Goal: Task Accomplishment & Management: Manage account settings

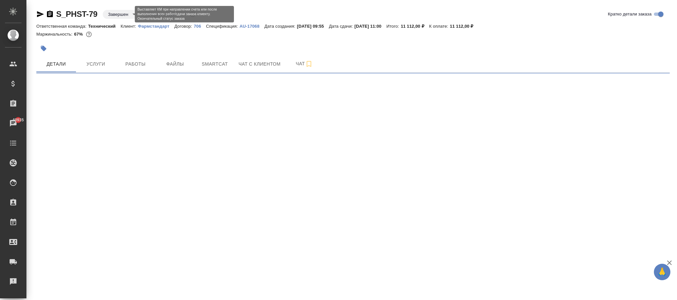
click at [124, 15] on body "🙏 .cls-1 fill:#fff; AWATERA Фокина Наталья n.fokina Клиенты Спецификации Заказы…" at bounding box center [338, 150] width 677 height 300
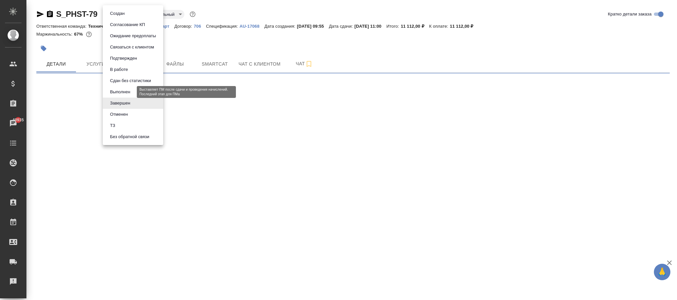
drag, startPoint x: 124, startPoint y: 91, endPoint x: 159, endPoint y: 101, distance: 37.0
click at [129, 92] on button "Выполнен" at bounding box center [120, 91] width 24 height 7
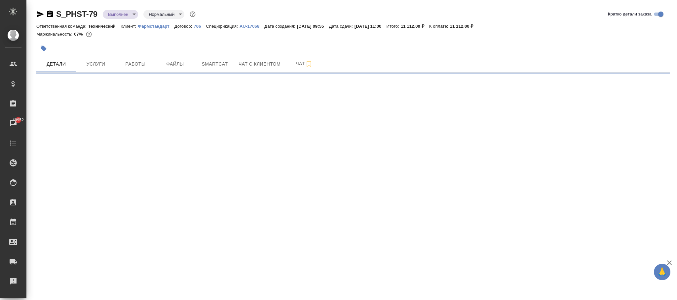
select select "RU"
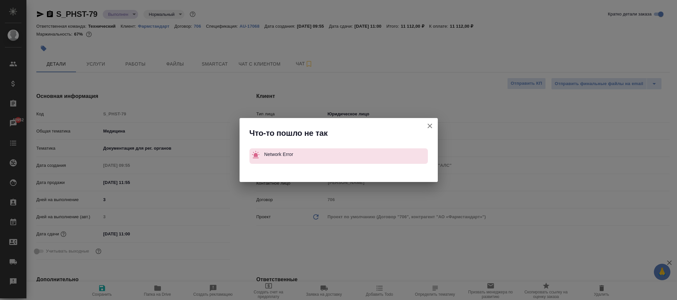
type textarea "x"
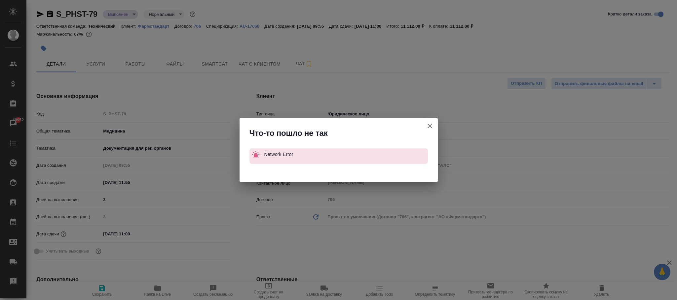
type textarea "x"
click at [430, 125] on icon "button" at bounding box center [430, 126] width 8 height 8
type textarea "x"
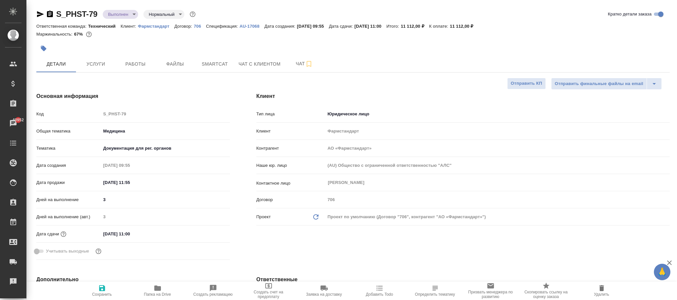
click at [99, 288] on icon "button" at bounding box center [102, 289] width 6 height 6
type textarea "x"
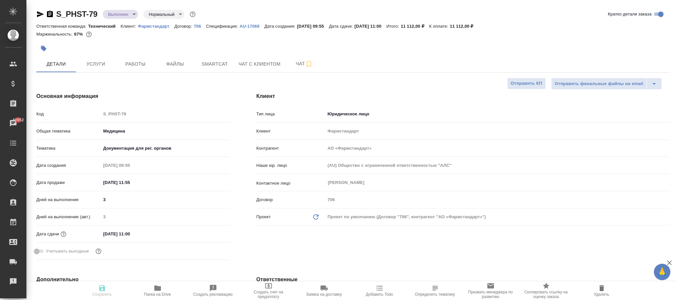
type textarea "x"
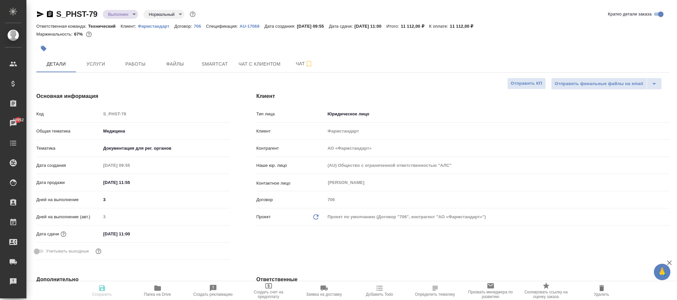
type textarea "x"
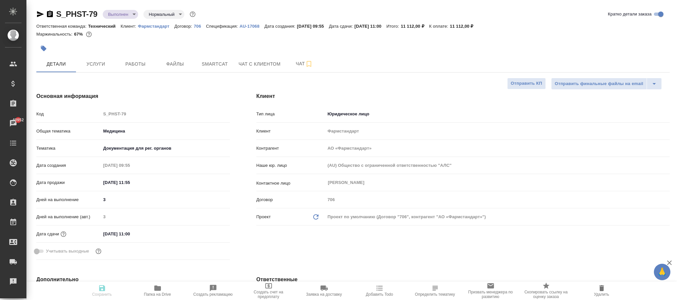
type textarea "x"
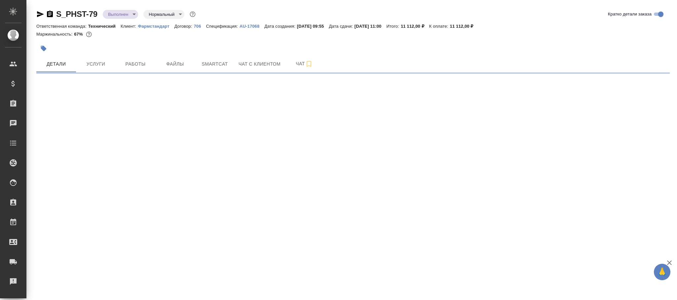
select select "RU"
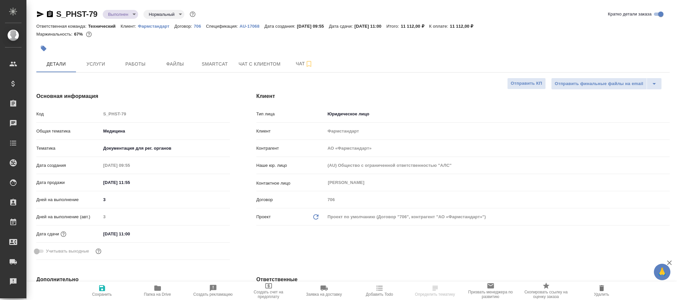
type textarea "x"
click at [105, 292] on icon "button" at bounding box center [102, 289] width 8 height 8
type textarea "x"
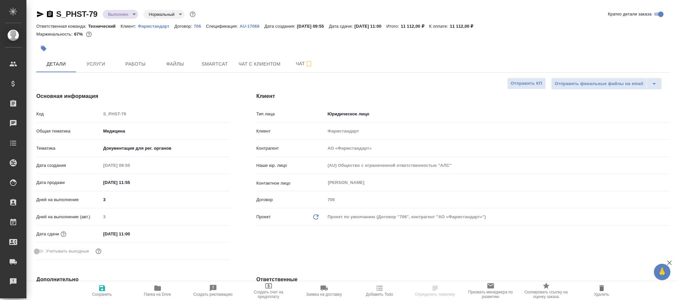
type textarea "x"
type input "[PERSON_NAME]"
type input "[PERSON_NAME]pavlova"
type textarea "x"
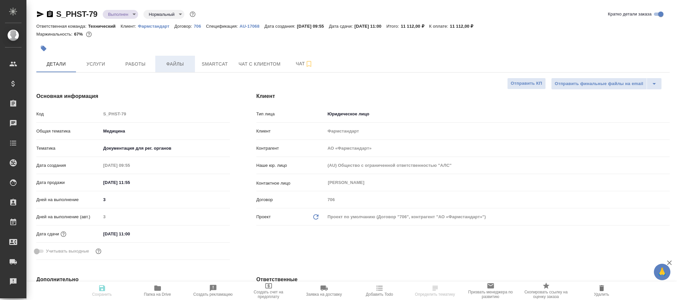
type textarea "x"
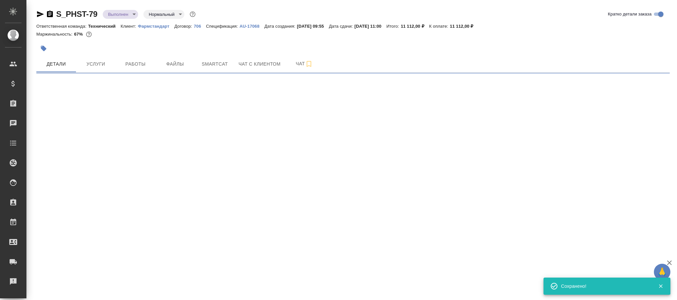
select select "RU"
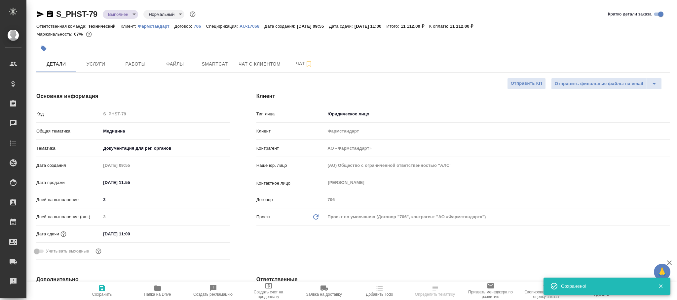
type textarea "x"
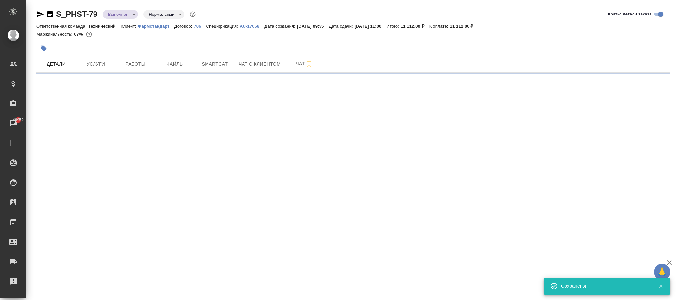
select select "RU"
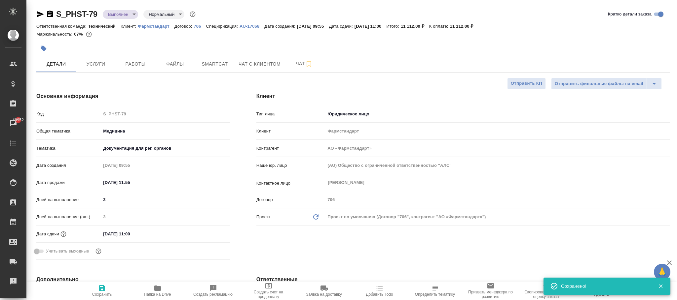
type textarea "x"
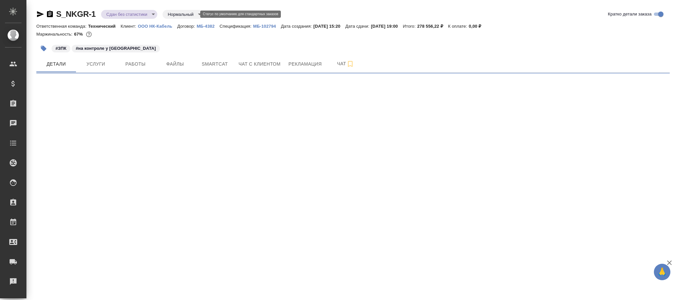
click at [176, 16] on body "🙏 .cls-1 fill:#fff; AWATERA Фокина Наталья n.fokina Клиенты Спецификации Заказы…" at bounding box center [338, 150] width 677 height 300
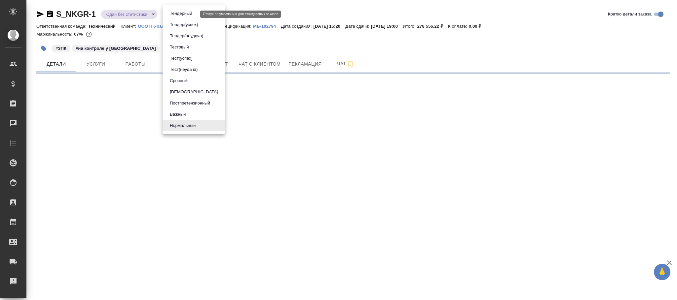
select select "RU"
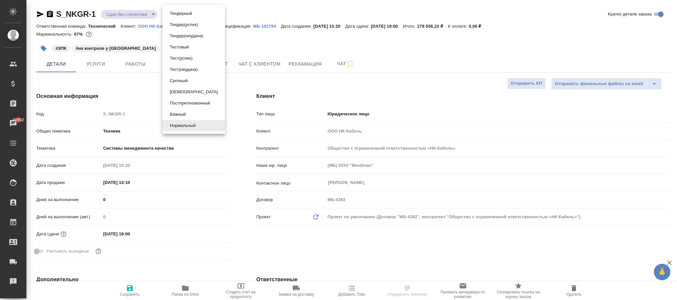
type textarea "x"
click at [197, 91] on button "Святая троица" at bounding box center [194, 91] width 52 height 7
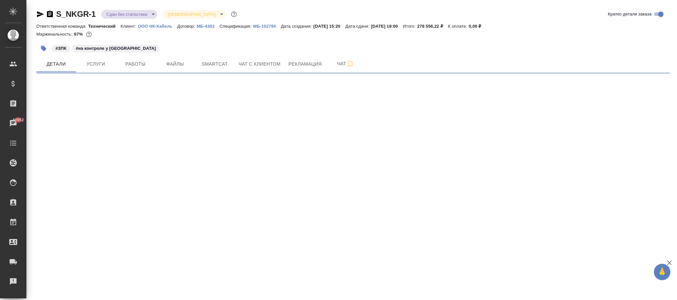
select select "RU"
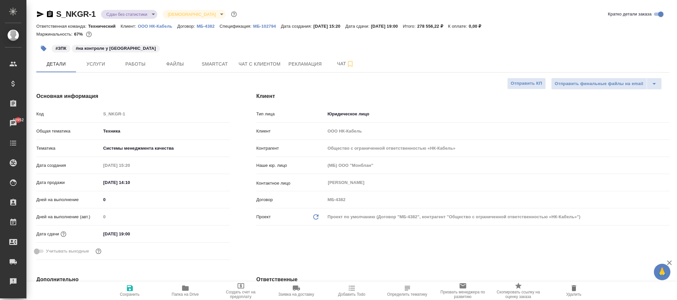
type textarea "x"
click at [134, 289] on span "Сохранить" at bounding box center [130, 291] width 48 height 13
type textarea "x"
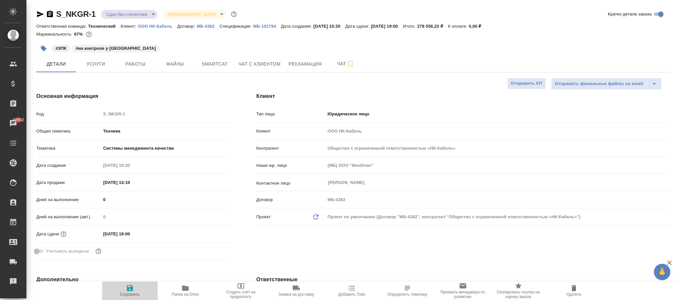
type textarea "x"
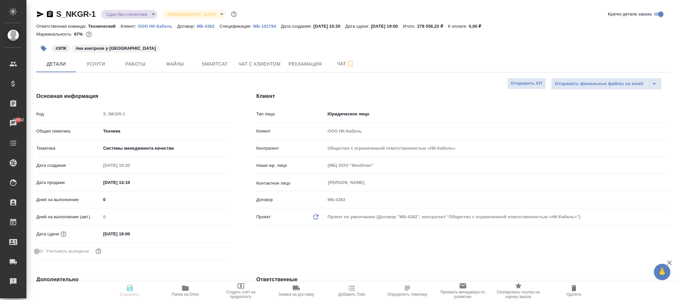
type textarea "x"
click at [164, 25] on p "ООО НК-Кабель" at bounding box center [157, 26] width 39 height 5
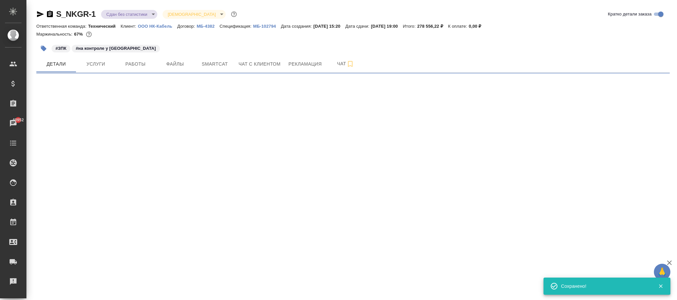
select select "RU"
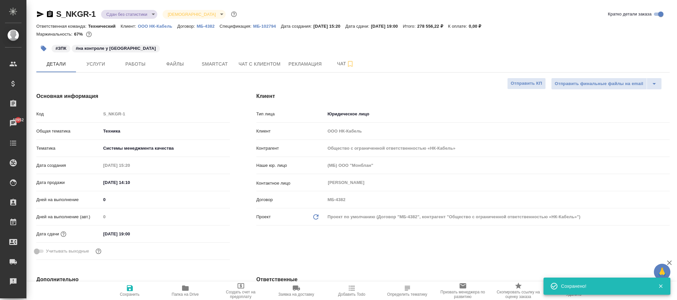
type textarea "x"
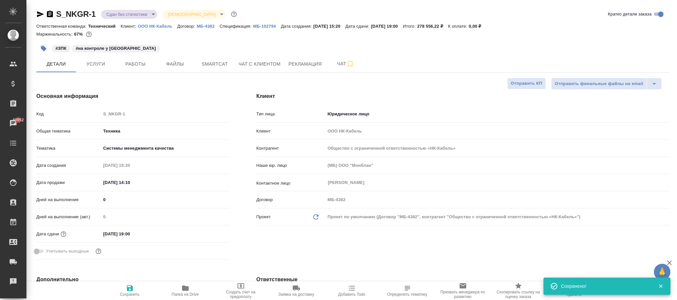
type textarea "x"
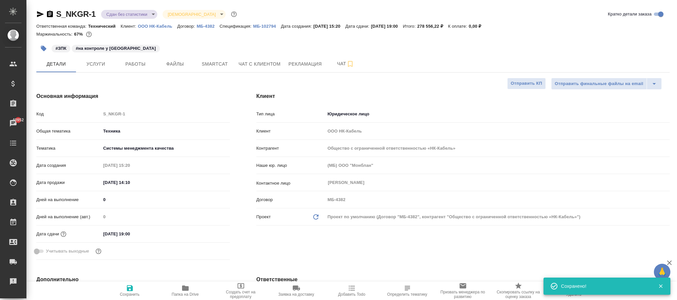
type textarea "x"
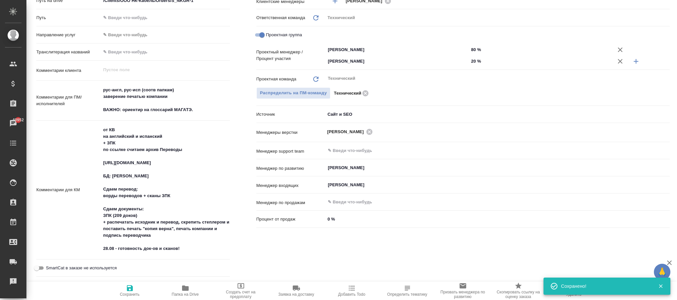
scroll to position [477, 0]
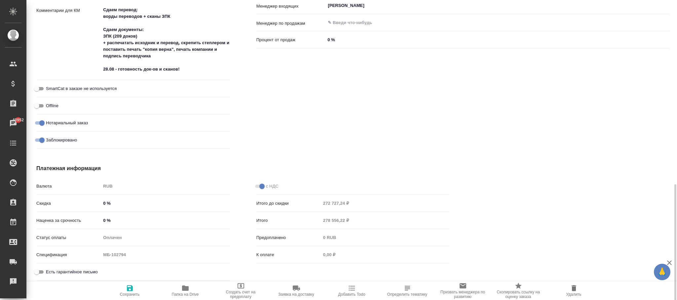
type textarea "x"
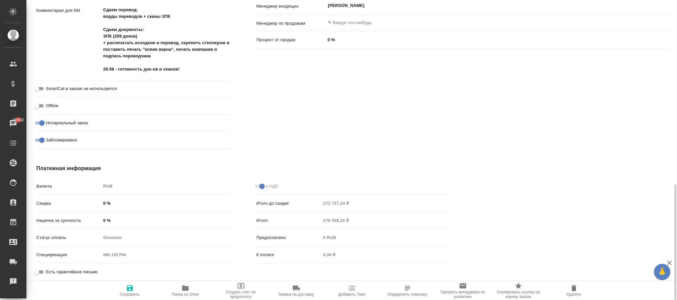
type textarea "x"
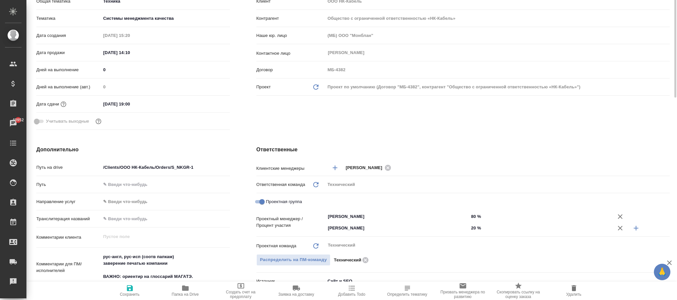
scroll to position [81, 0]
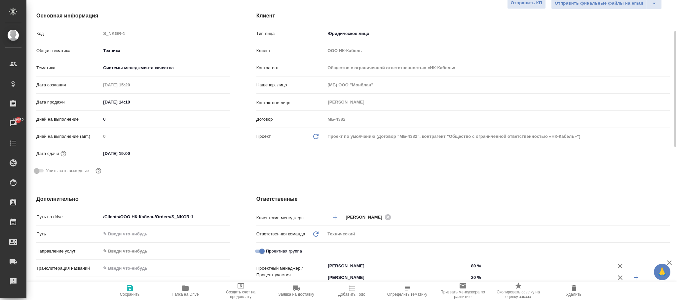
type textarea "x"
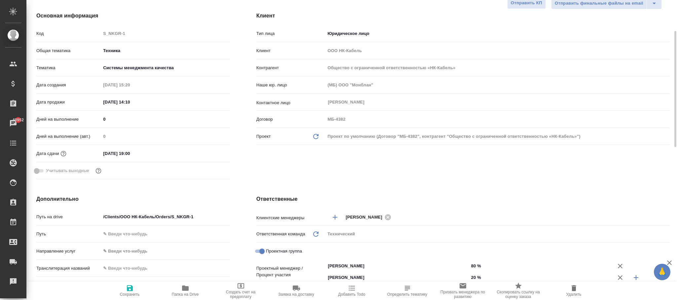
type textarea "x"
click at [121, 291] on span "Сохранить" at bounding box center [130, 291] width 48 height 13
type textarea "x"
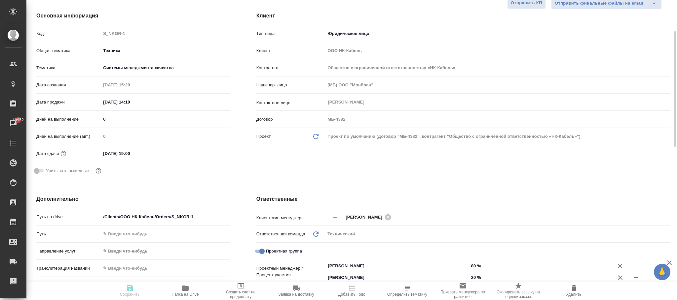
scroll to position [0, 0]
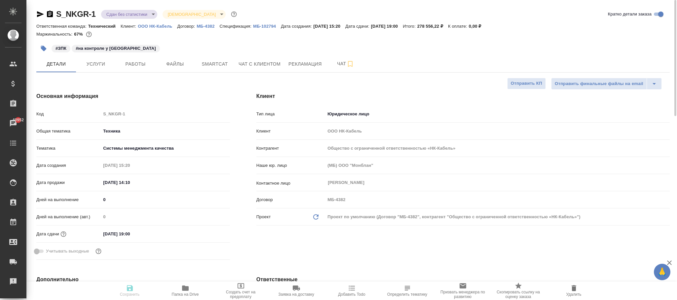
type textarea "x"
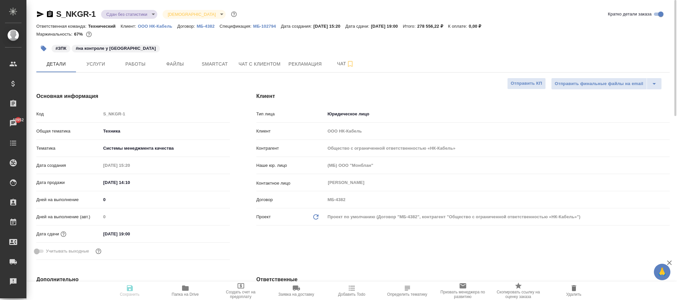
type textarea "x"
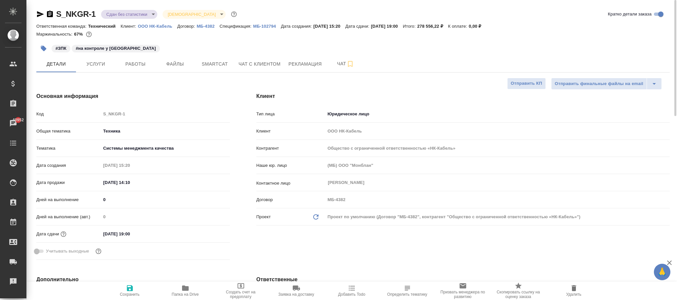
type textarea "x"
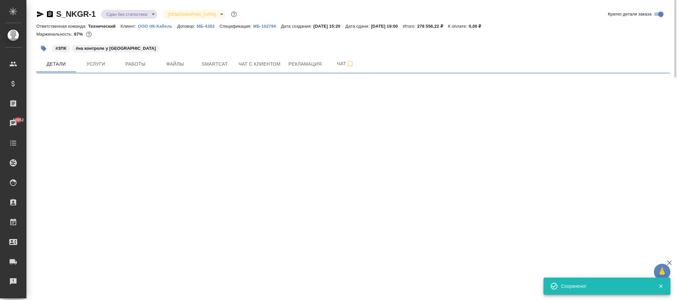
select select "RU"
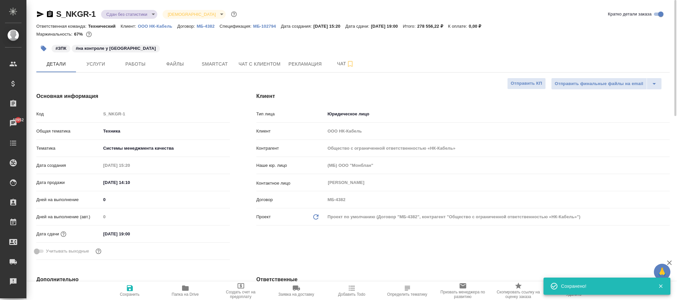
type textarea "x"
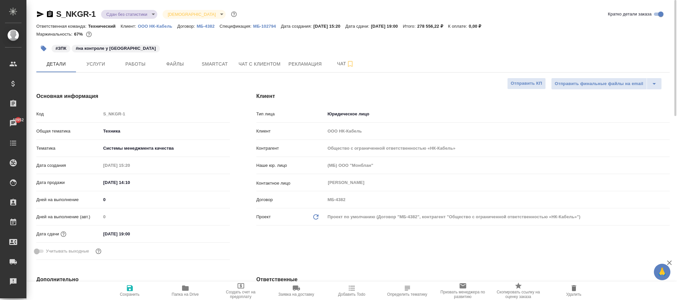
type textarea "x"
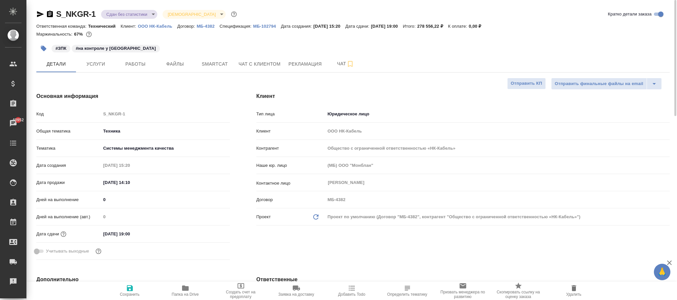
type textarea "x"
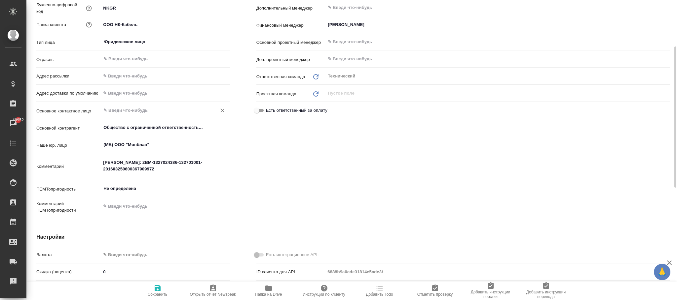
scroll to position [198, 0]
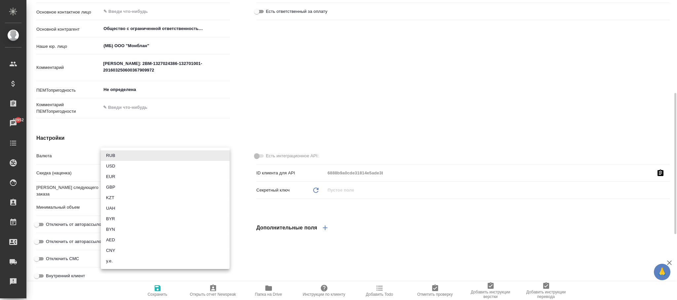
click at [148, 152] on body "🙏 .cls-1 fill:#fff; AWATERA Фокина Наталья n.fokina Клиенты Спецификации Заказы…" at bounding box center [338, 150] width 677 height 300
click at [119, 155] on li "RUB" at bounding box center [165, 156] width 129 height 11
type input "RUB"
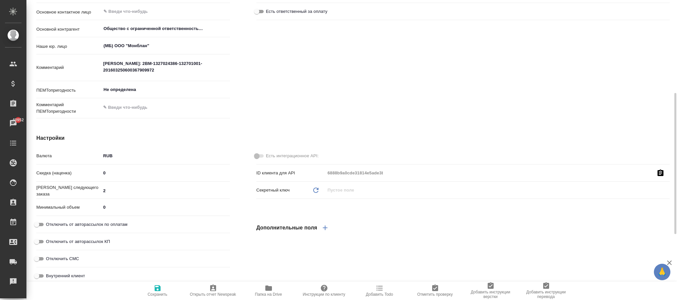
click at [156, 285] on icon "button" at bounding box center [158, 289] width 8 height 8
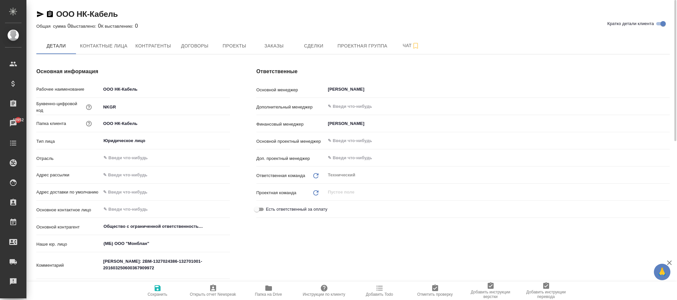
click at [158, 292] on icon "button" at bounding box center [158, 289] width 6 height 6
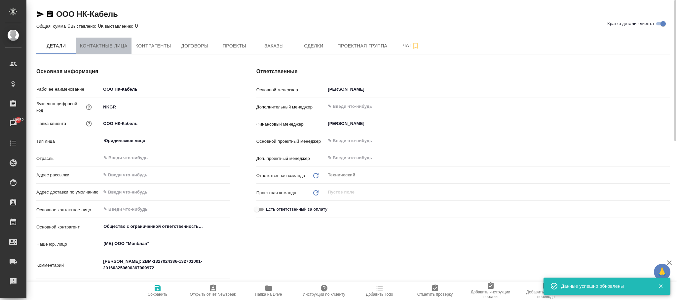
click at [122, 45] on span "Контактные лица" at bounding box center [104, 46] width 48 height 8
click at [149, 47] on span "Контрагенты" at bounding box center [153, 46] width 36 height 8
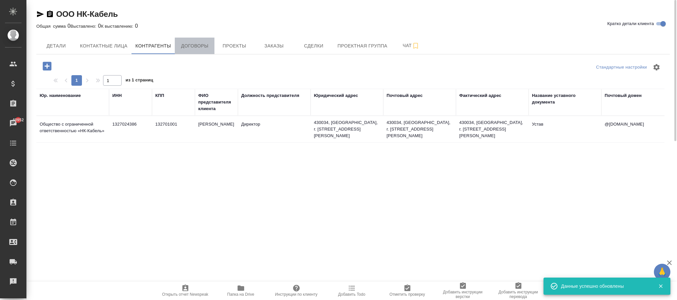
click at [190, 44] on span "Договоры" at bounding box center [195, 46] width 32 height 8
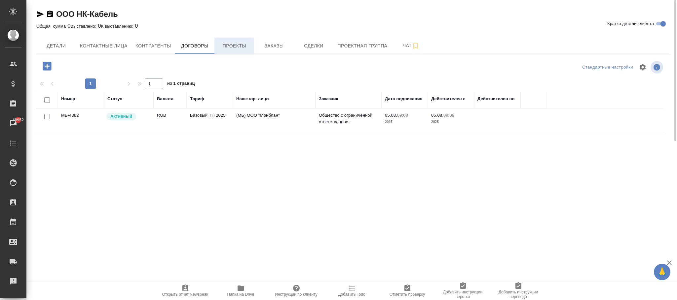
click at [240, 44] on span "Проекты" at bounding box center [234, 46] width 32 height 8
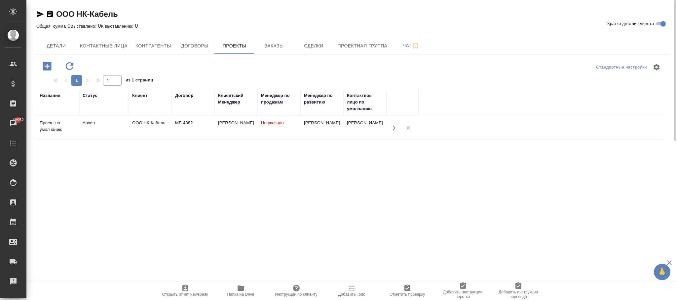
click at [268, 133] on td "Не указано" at bounding box center [279, 128] width 43 height 23
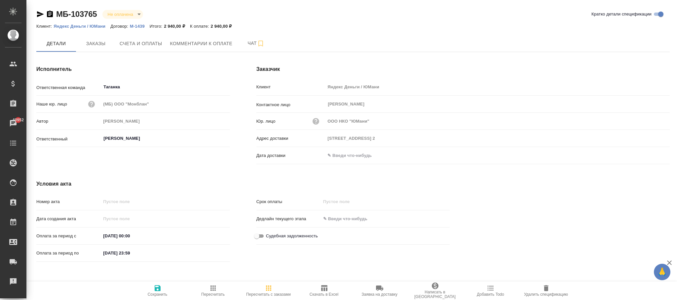
type input "[STREET_ADDRESS] 2"
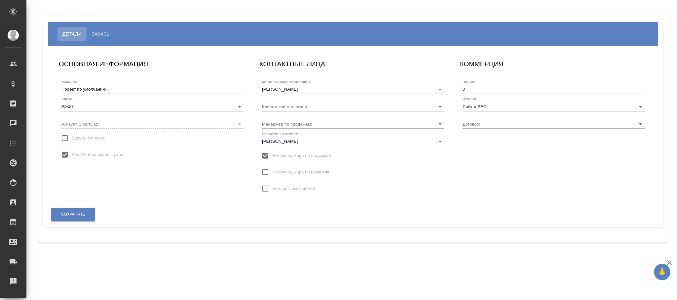
type input "МБ-4382"
type input "[PERSON_NAME]"
click at [86, 104] on body "🙏 .cls-1 fill:#fff; AWATERA [PERSON_NAME][PERSON_NAME] Спецификации Заказы Чаты…" at bounding box center [338, 150] width 677 height 300
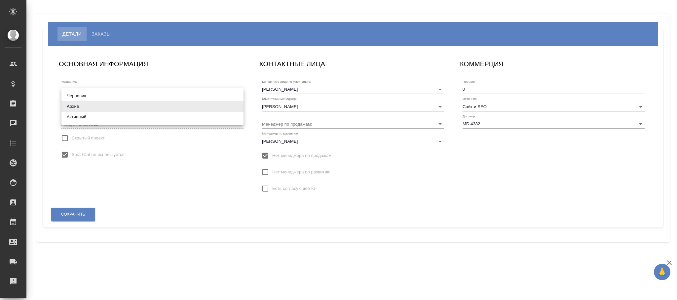
click at [80, 117] on li "Активный" at bounding box center [152, 117] width 182 height 11
type input "active"
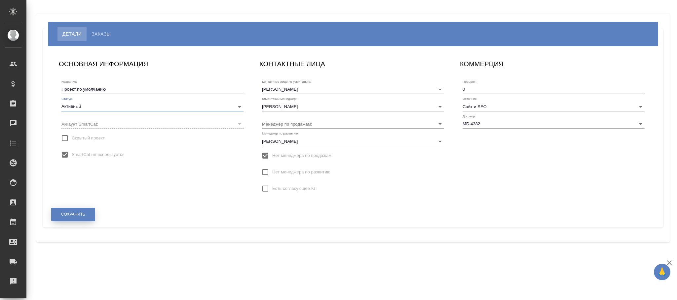
click at [73, 214] on span "Сохранить" at bounding box center [73, 215] width 24 height 6
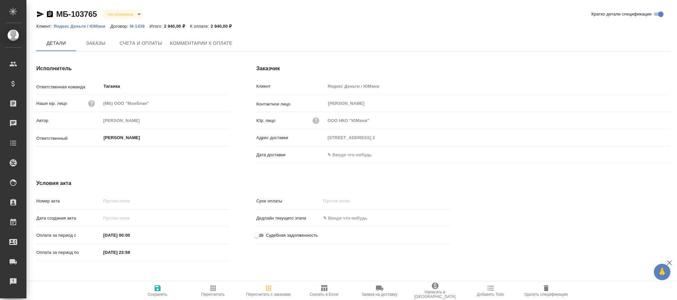
type input "[STREET_ADDRESS] 2"
click at [136, 40] on span "Счета и оплаты" at bounding box center [141, 44] width 43 height 8
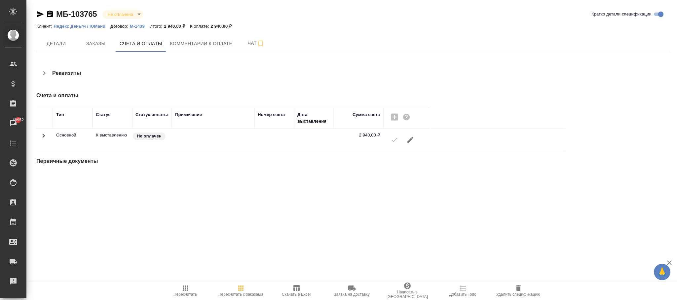
click at [410, 142] on icon "button" at bounding box center [410, 140] width 8 height 8
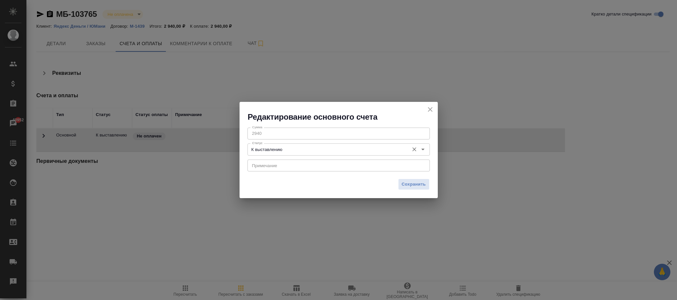
click at [324, 153] on input "К выставлению" at bounding box center [327, 150] width 156 height 8
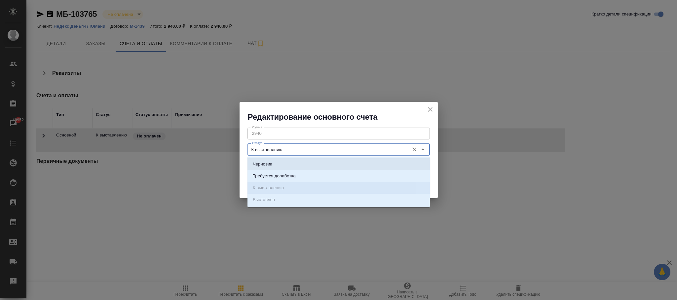
click at [286, 161] on li "Черновик" at bounding box center [338, 164] width 182 height 12
type input "Черновик"
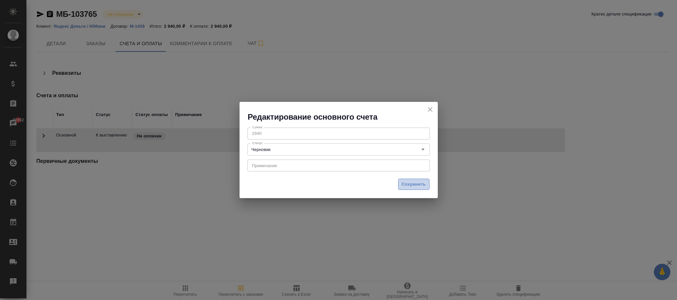
click at [422, 186] on span "Сохранить" at bounding box center [413, 185] width 24 height 8
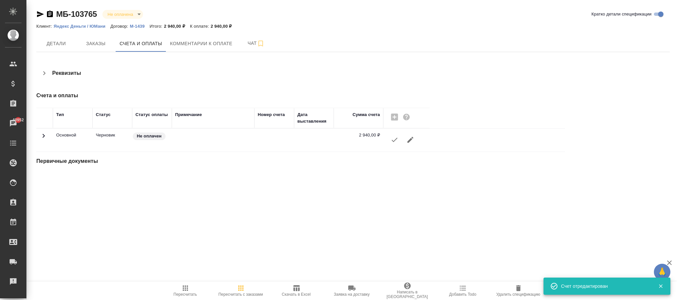
click at [515, 291] on icon "button" at bounding box center [518, 289] width 8 height 8
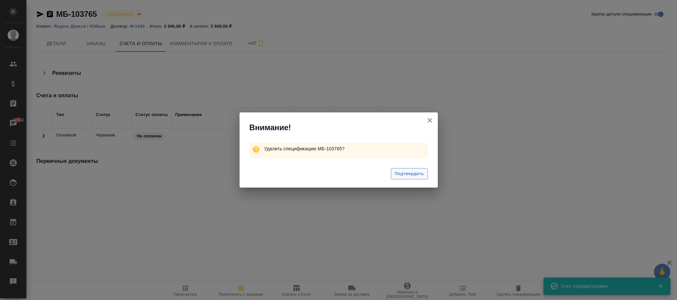
click at [411, 175] on span "Подтвердить" at bounding box center [408, 174] width 29 height 8
